Goal: Complete application form: Complete application form

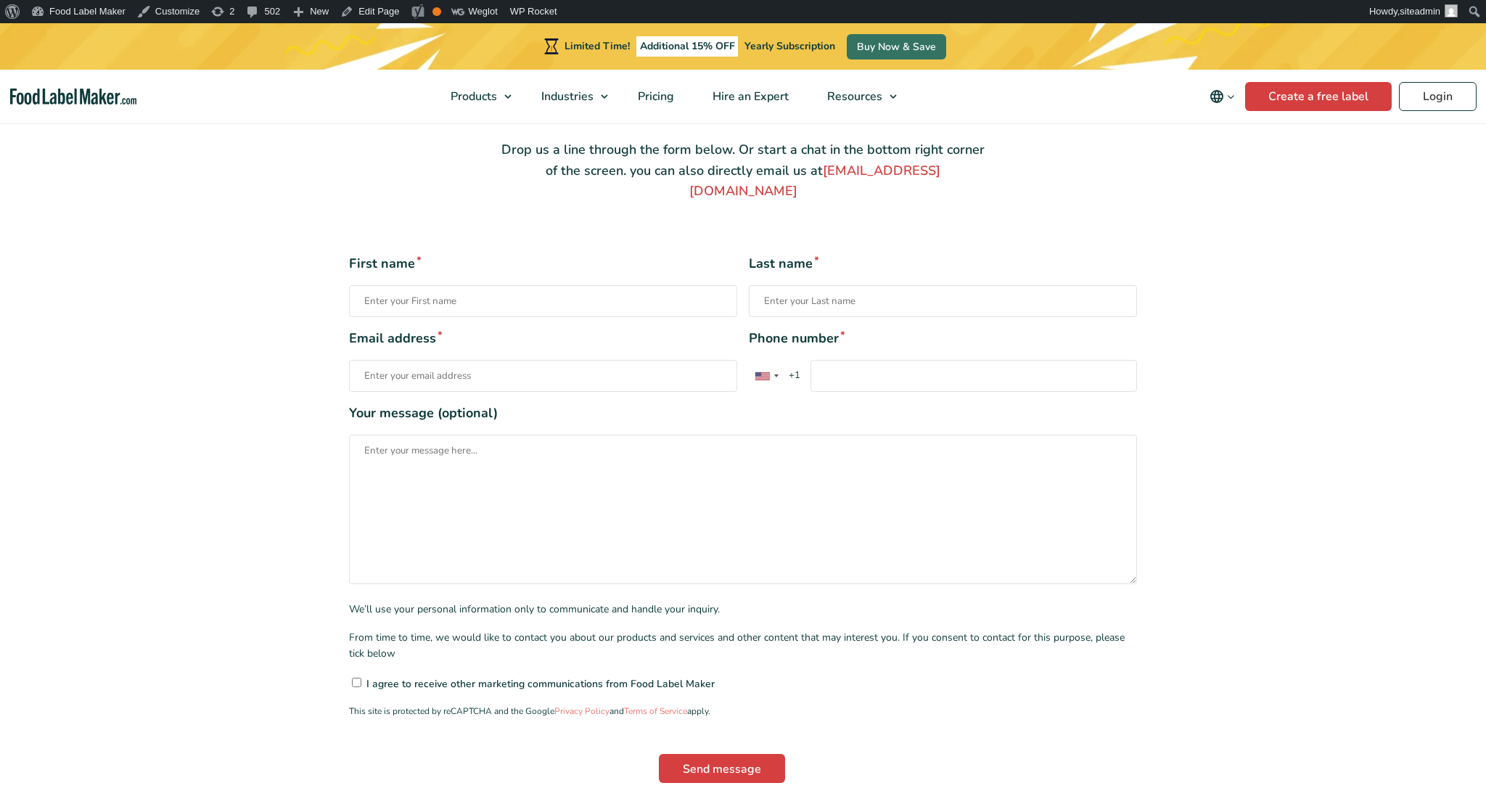
scroll to position [226, 0]
click at [940, 360] on input "Phone number * United States +1 United Kingdom +44 Afghanistan (‫افغانستان‬‎) +…" at bounding box center [974, 376] width 327 height 32
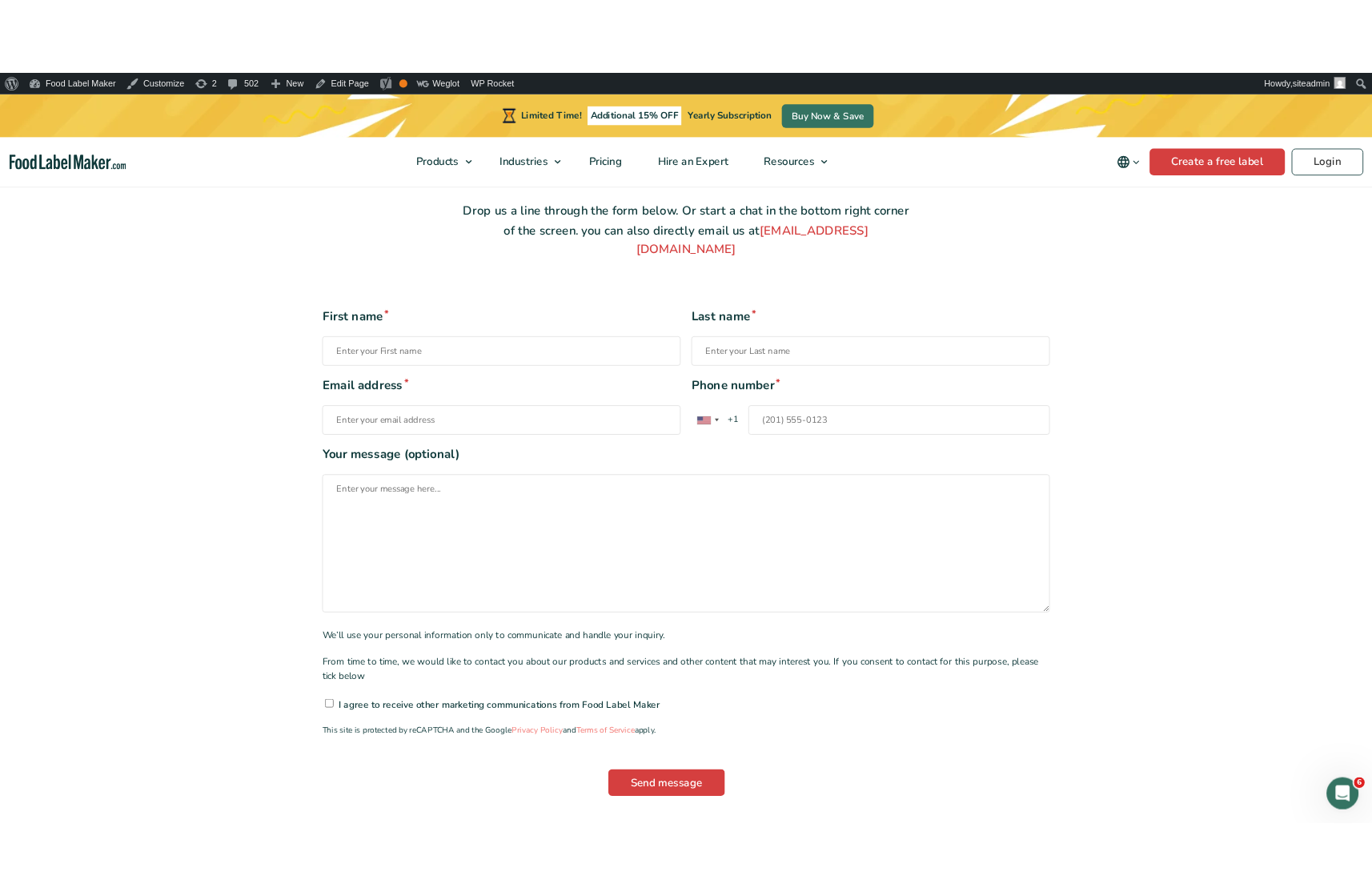
scroll to position [0, 0]
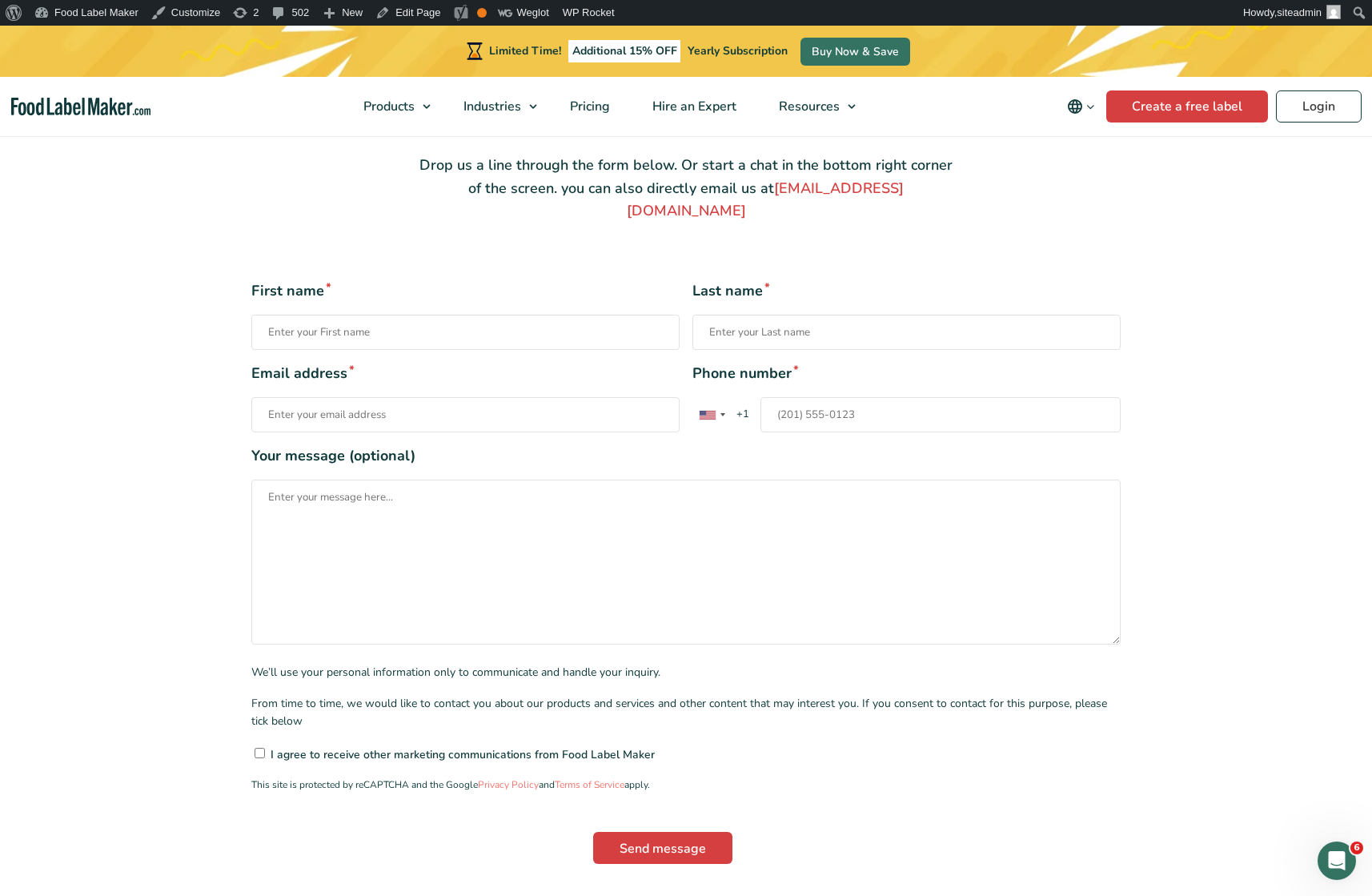
click at [880, 397] on input "Phone number * United States +1 United Kingdom +44 Afghanistan (‫افغانستان‬‎) +…" at bounding box center [940, 415] width 360 height 35
click at [78, 299] on section "First name * Last name * Email address * Phone number * United States +1 United…" at bounding box center [686, 571] width 1372 height 698
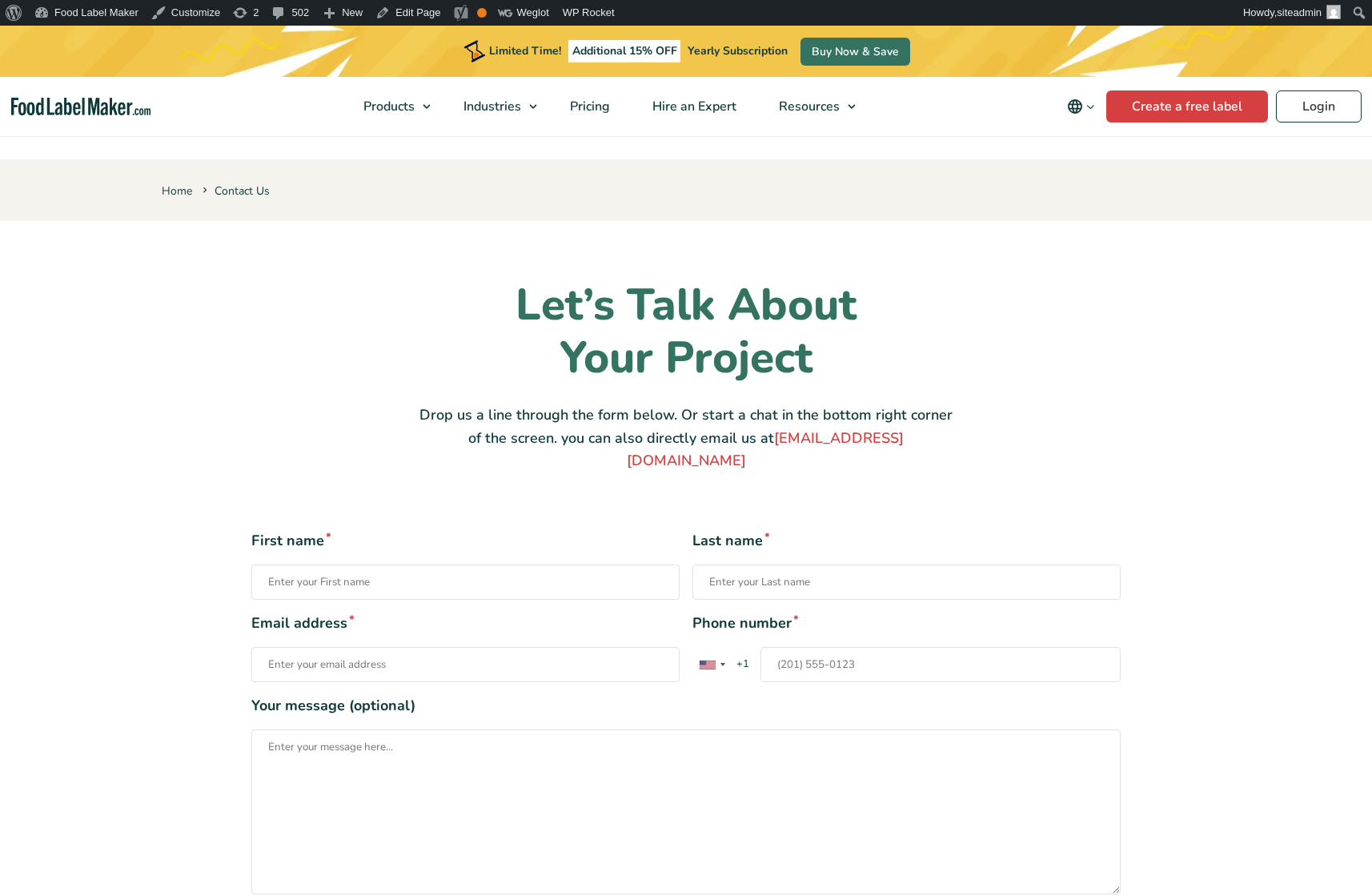
scroll to position [333, 0]
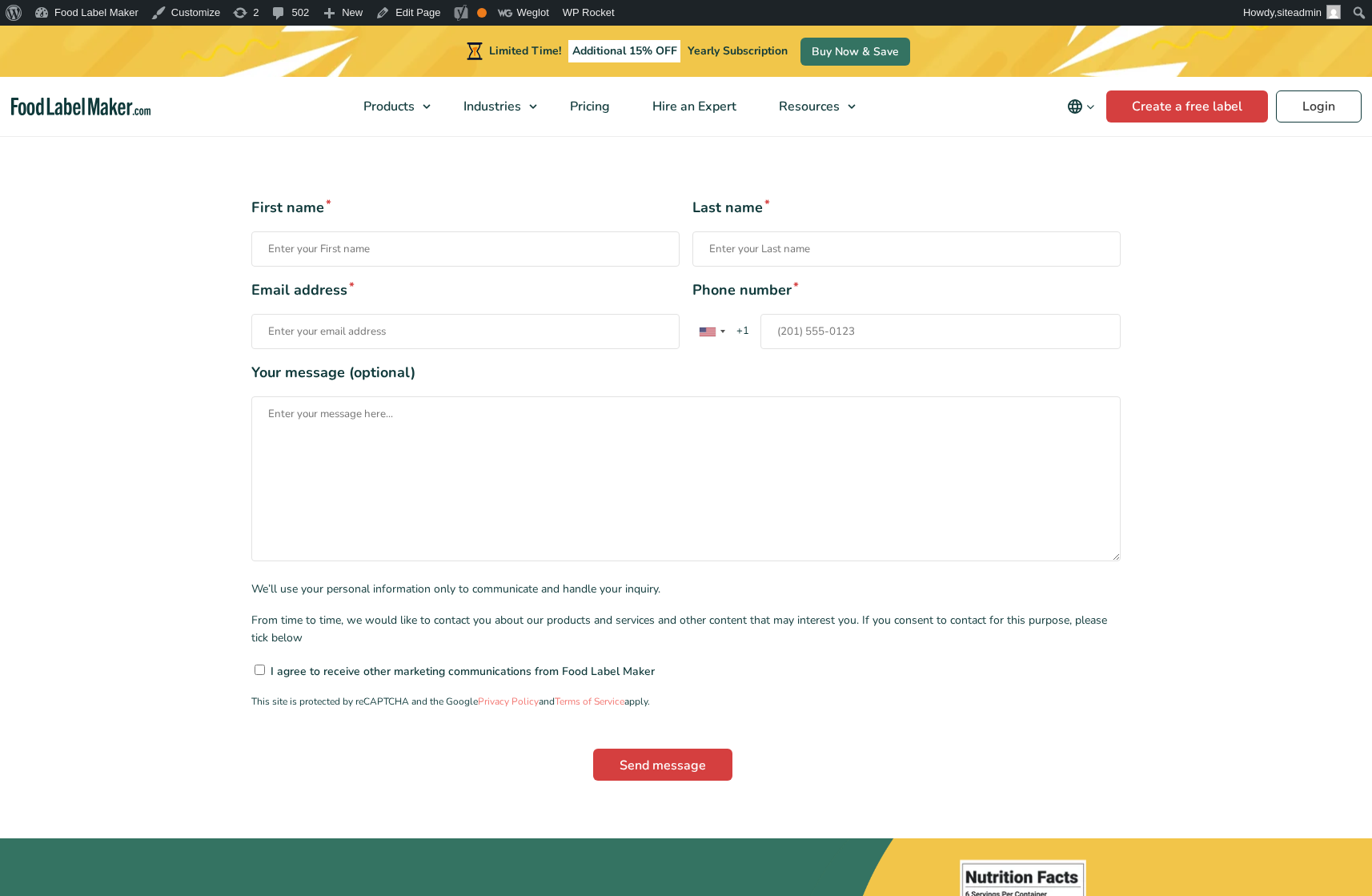
click at [944, 314] on input "Phone number * United States +1 United Kingdom +44 Afghanistan (‫افغانستان‬‎) +…" at bounding box center [940, 332] width 360 height 35
drag, startPoint x: 867, startPoint y: 315, endPoint x: 582, endPoint y: 310, distance: 285.0
click at [760, 314] on input "1234456" at bounding box center [940, 332] width 360 height 35
type input "2015552344"
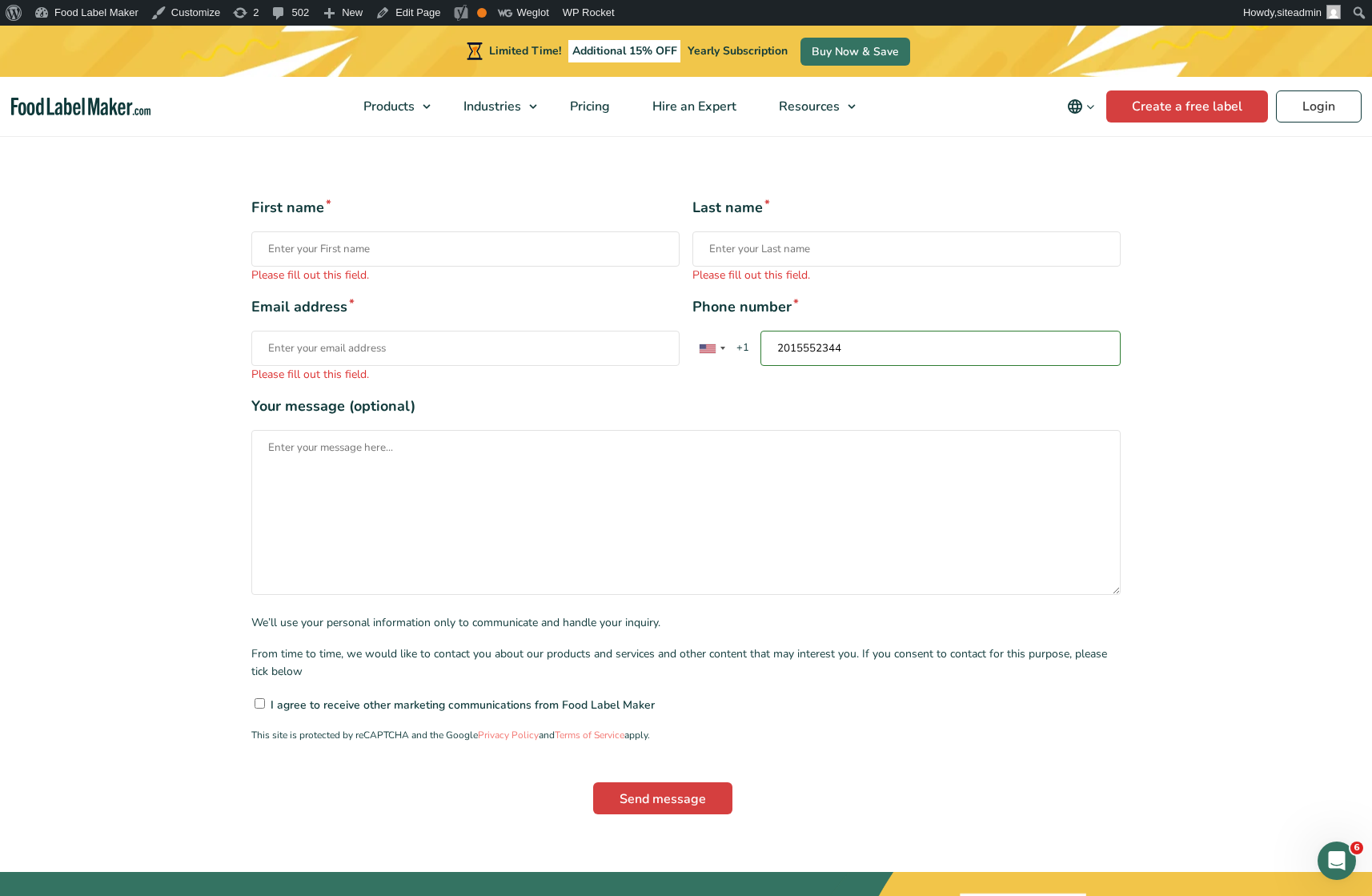
click at [1261, 427] on section "Please fill out this field. Please fill out this field. Please fill out this fi…" at bounding box center [686, 505] width 1372 height 731
drag, startPoint x: 883, startPoint y: 328, endPoint x: 756, endPoint y: 311, distance: 128.1
click at [760, 331] on input "2015552344" at bounding box center [940, 348] width 360 height 35
click at [1219, 478] on div "Please fill out this field. Please fill out this field. Please fill out this fi…" at bounding box center [685, 505] width 1072 height 617
click at [472, 331] on input "Email address * Please fill out this field." at bounding box center [466, 348] width 429 height 35
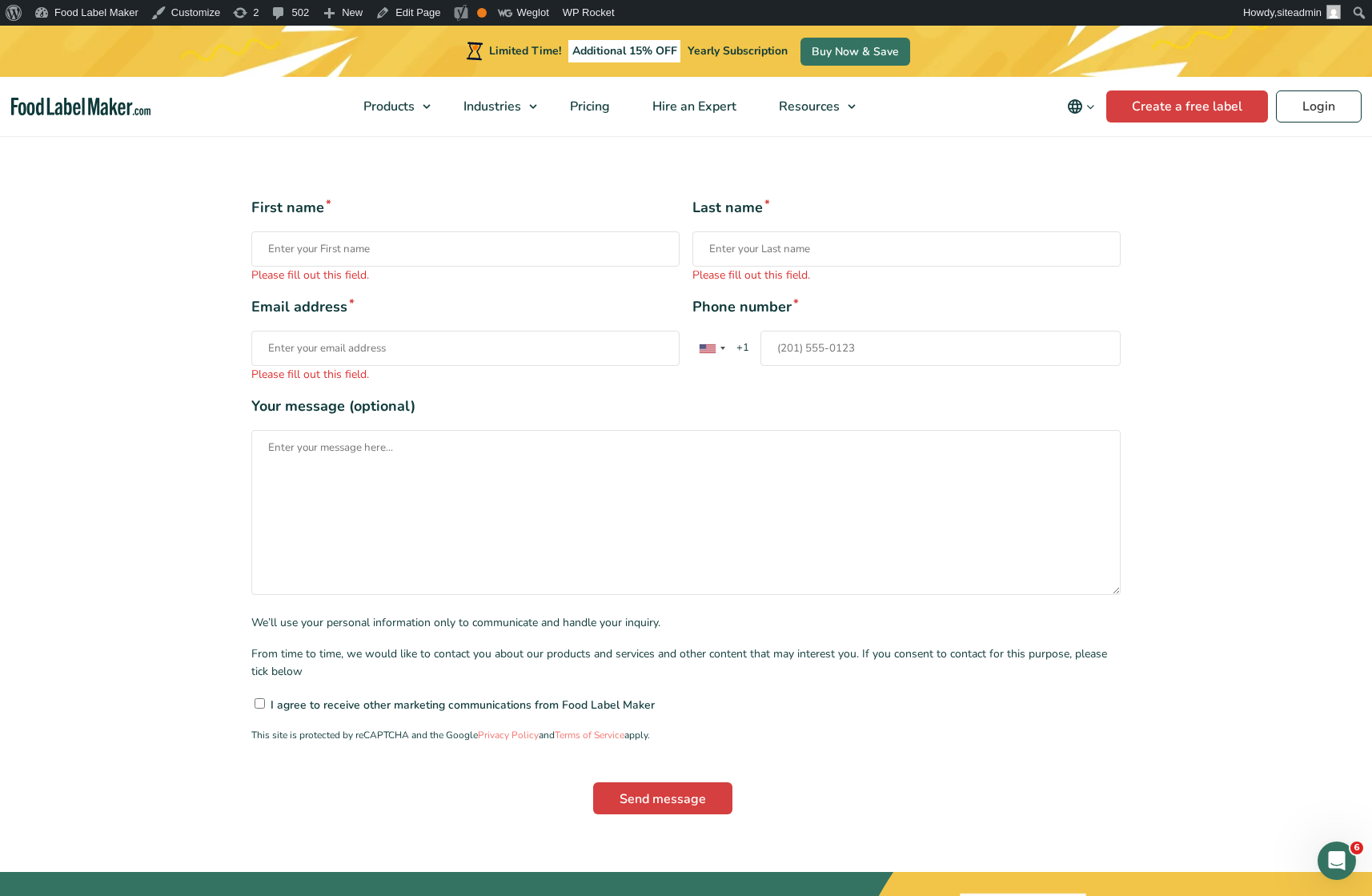
click at [906, 331] on input "Phone number * United States +1 United Kingdom +44 Afghanistan (‫افغانستان‬‎) +…" at bounding box center [940, 348] width 360 height 35
click at [862, 231] on input "Last name * Please fill out this field." at bounding box center [907, 249] width 429 height 35
click at [874, 331] on input "Phone number * United States +1 United Kingdom +44 Afghanistan (‫افغانستان‬‎) +…" at bounding box center [940, 348] width 360 height 35
click at [672, 794] on input "Send message" at bounding box center [662, 798] width 139 height 32
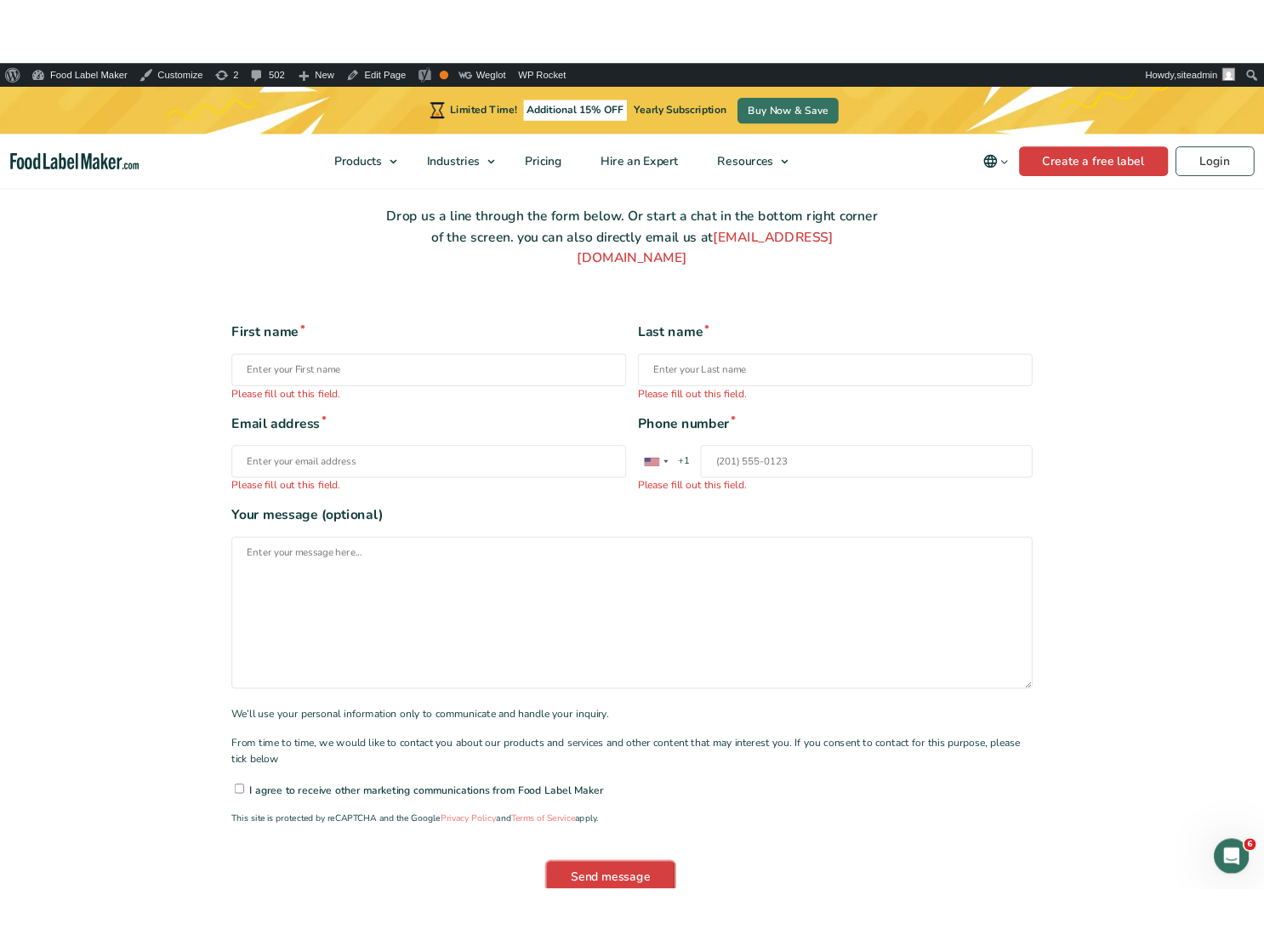
scroll to position [267, 0]
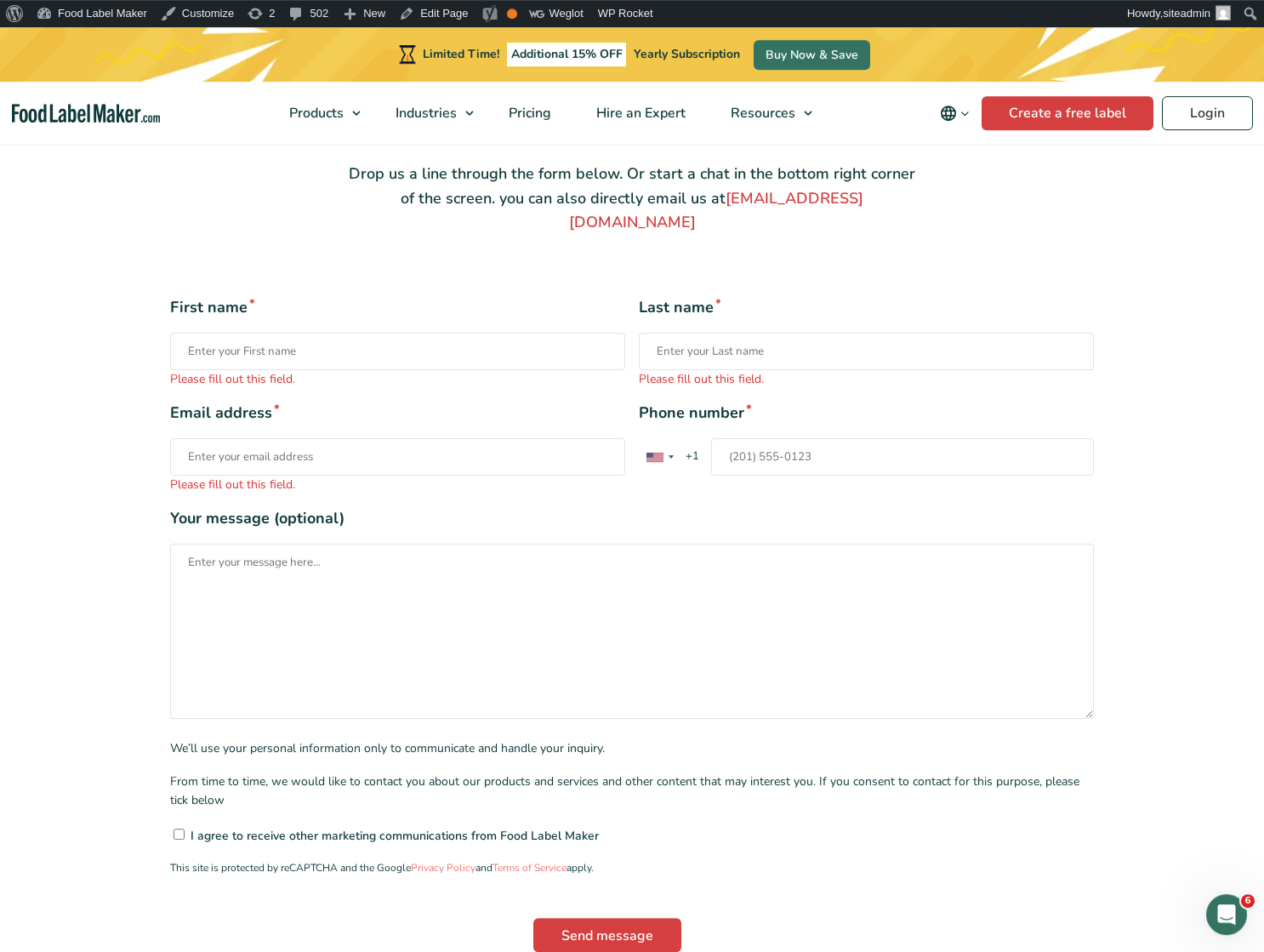
click at [869, 440] on input "Phone number * United States +1 United Kingdom +44 Afghanistan (‫افغانستان‬‎) +…" at bounding box center [902, 457] width 383 height 38
drag, startPoint x: 784, startPoint y: 438, endPoint x: 845, endPoint y: 435, distance: 61.1
click at [785, 438] on input "201555012234" at bounding box center [902, 457] width 383 height 38
click at [1180, 497] on div "One or more fields have an error. Please check and try again. Please fill out t…" at bounding box center [631, 655] width 1114 height 719
click at [377, 438] on input "Email address * Please fill out this field." at bounding box center [398, 457] width 455 height 38
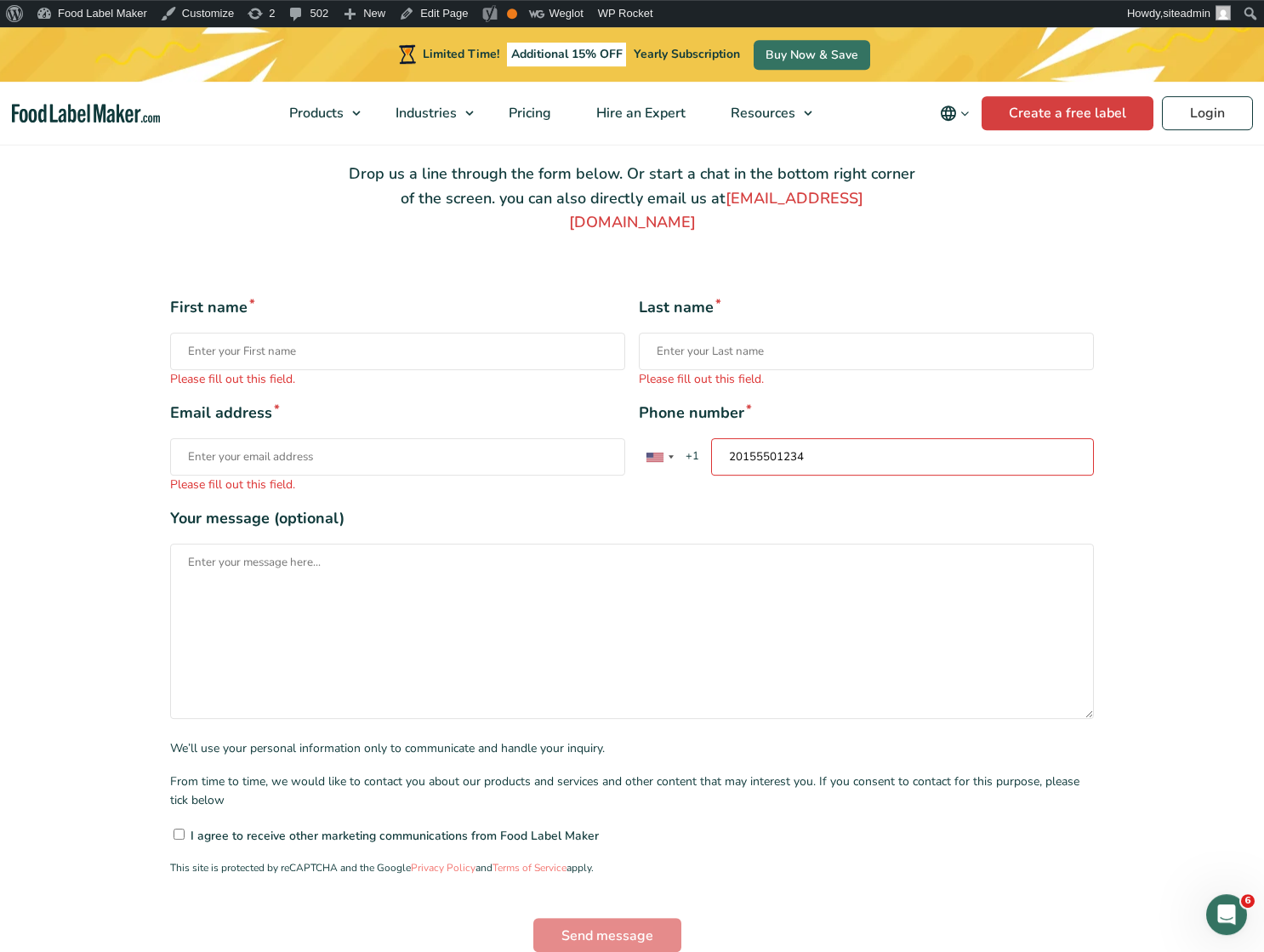
click at [827, 438] on input "20155501234" at bounding box center [902, 457] width 383 height 38
drag, startPoint x: 827, startPoint y: 431, endPoint x: 637, endPoint y: 430, distance: 190.0
click at [711, 438] on input "20155501234" at bounding box center [902, 457] width 383 height 38
click at [880, 438] on input "20155501234" at bounding box center [902, 457] width 383 height 38
click at [867, 412] on div "Phone number * United States +1 United Kingdom +44 Afghanistan (‫افغانستان‬‎) +…" at bounding box center [867, 447] width 455 height 91
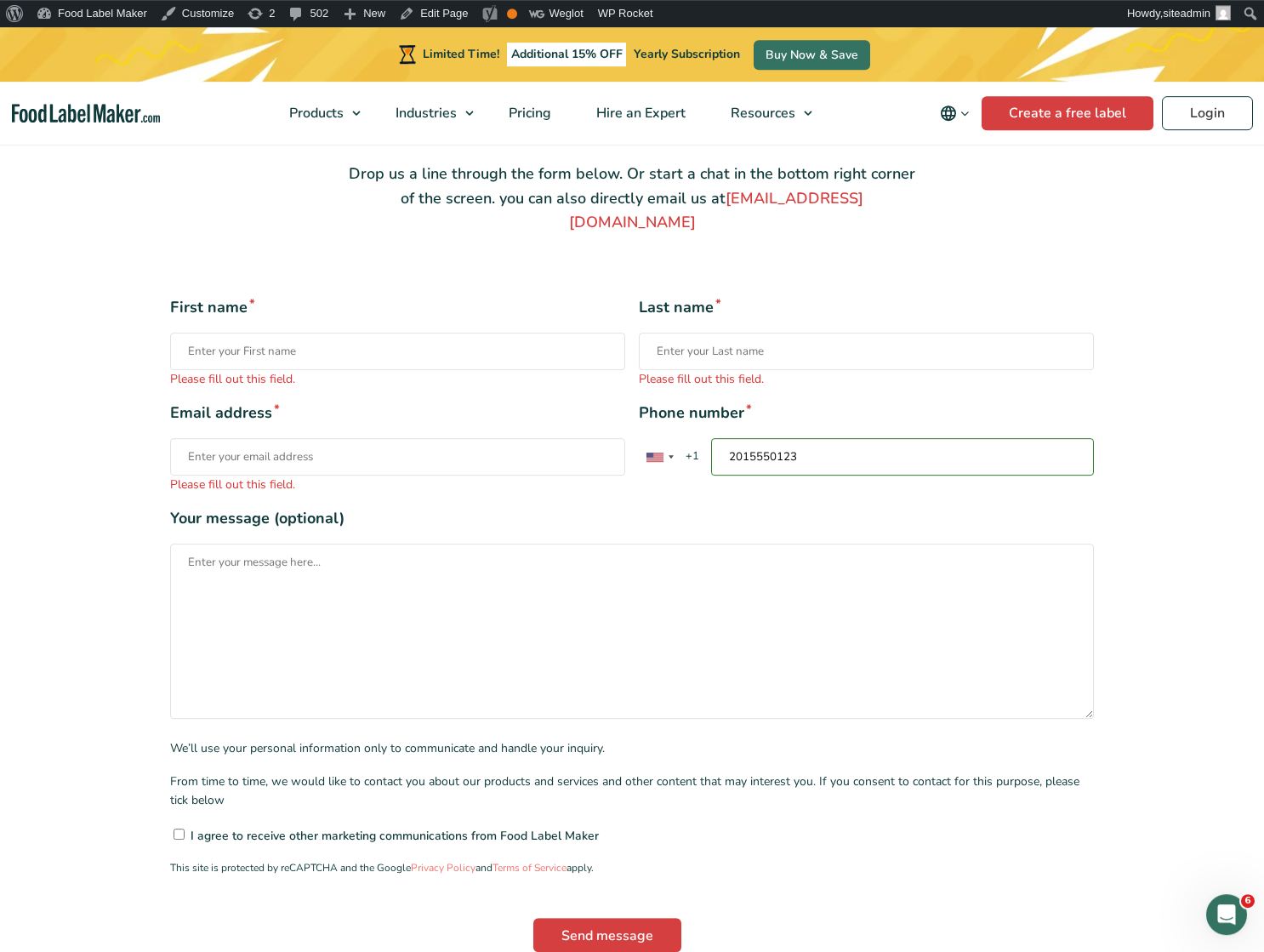
click at [817, 438] on input "2015550123" at bounding box center [902, 457] width 383 height 38
type input "2015550123"
drag, startPoint x: 833, startPoint y: 440, endPoint x: 382, endPoint y: 430, distance: 451.1
click at [711, 438] on input "2015550123" at bounding box center [902, 457] width 383 height 38
click at [1116, 530] on div "One or more fields have an error. Please check and try again. Please fill out t…" at bounding box center [631, 655] width 1114 height 719
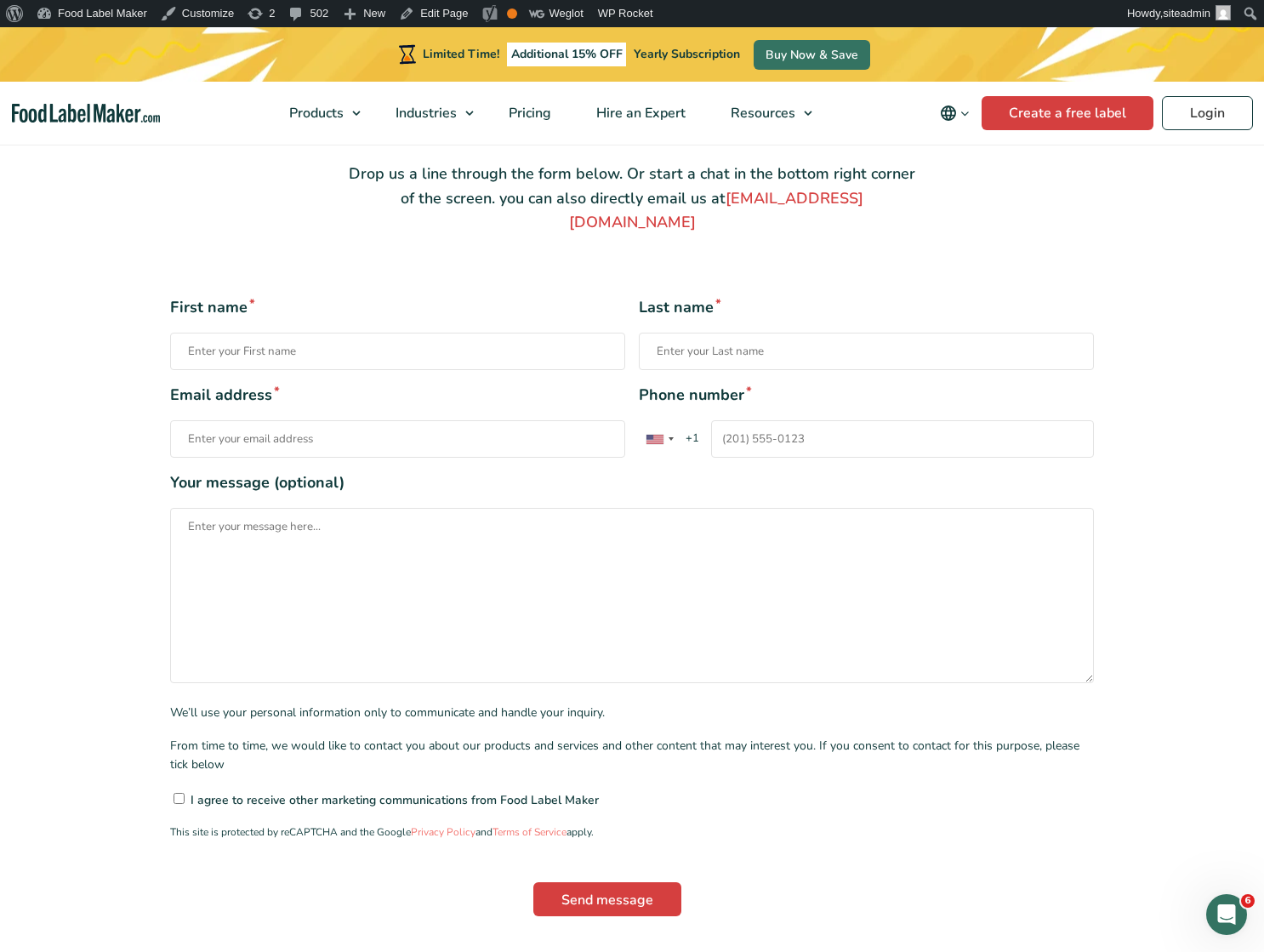
click at [788, 420] on input "Phone number * United States +1 United Kingdom +44 Afghanistan (‫افغانستان‬‎) +…" at bounding box center [902, 439] width 383 height 38
